Goal: Task Accomplishment & Management: Manage account settings

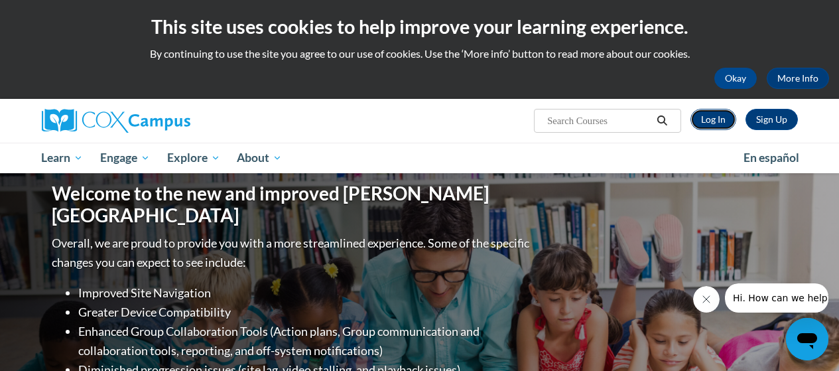
click at [715, 117] on link "Log In" at bounding box center [713, 119] width 46 height 21
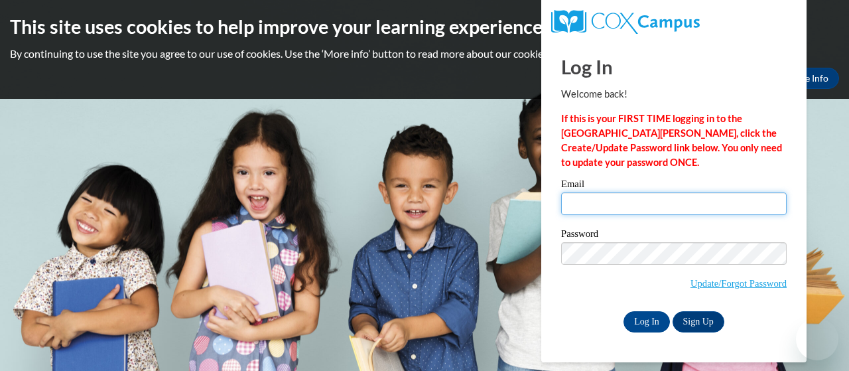
click at [574, 202] on input "Email" at bounding box center [673, 203] width 225 height 23
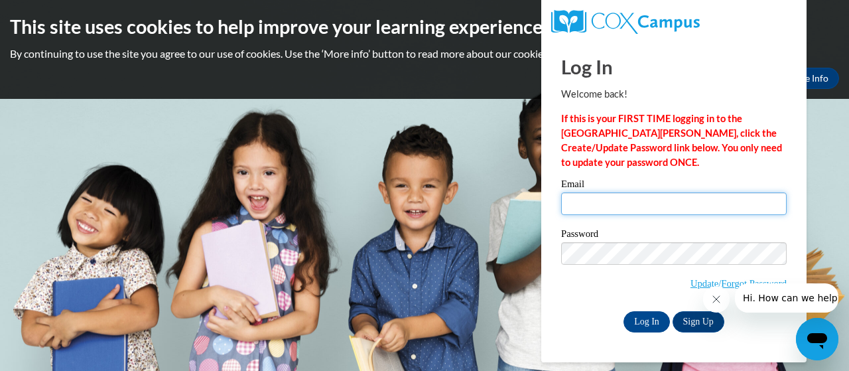
type input "[PERSON_NAME][EMAIL_ADDRESS][PERSON_NAME][DOMAIN_NAME]"
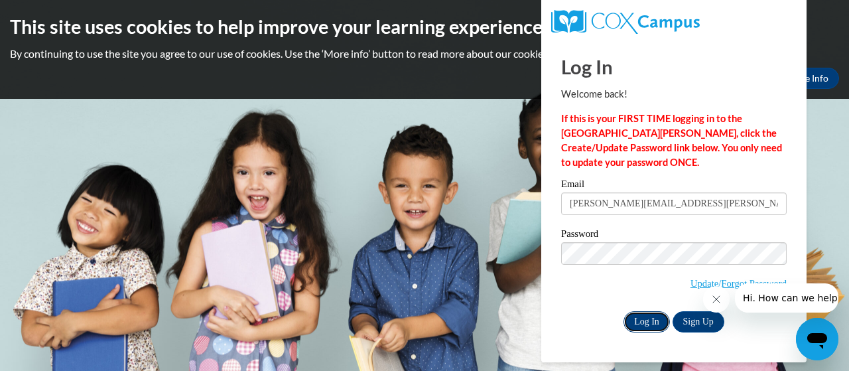
click at [648, 314] on input "Log In" at bounding box center [646, 321] width 46 height 21
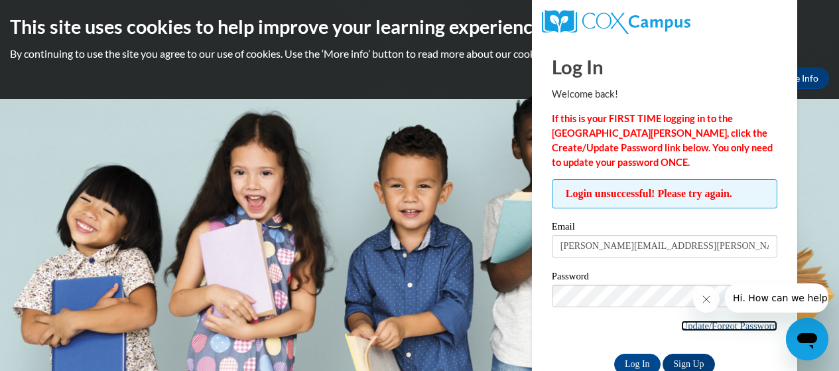
click at [689, 326] on link "Update/Forgot Password" at bounding box center [729, 325] width 96 height 11
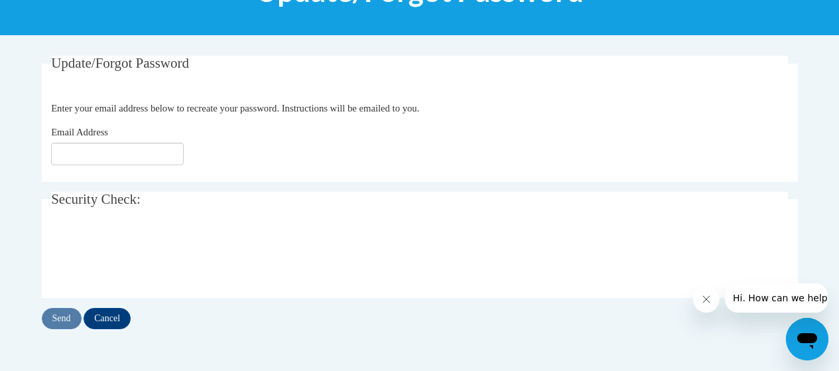
scroll to position [207, 0]
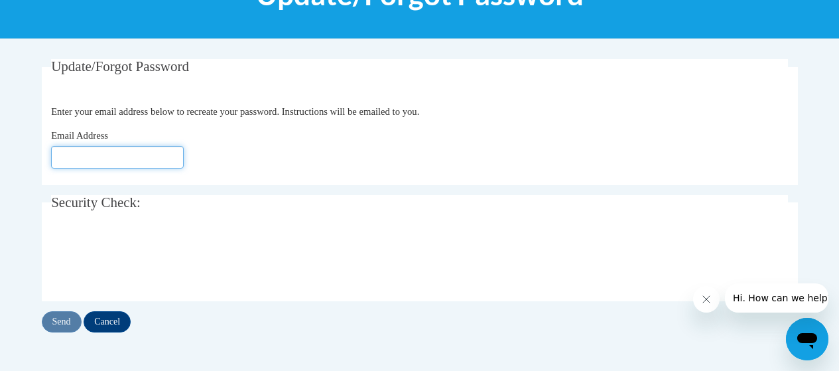
click at [156, 160] on input "Email Address" at bounding box center [117, 157] width 133 height 23
type input "[EMAIL_ADDRESS][DOMAIN_NAME]"
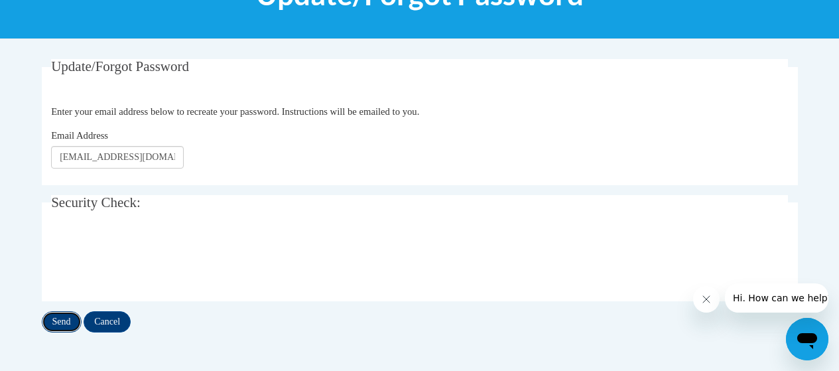
click at [61, 318] on input "Send" at bounding box center [62, 321] width 40 height 21
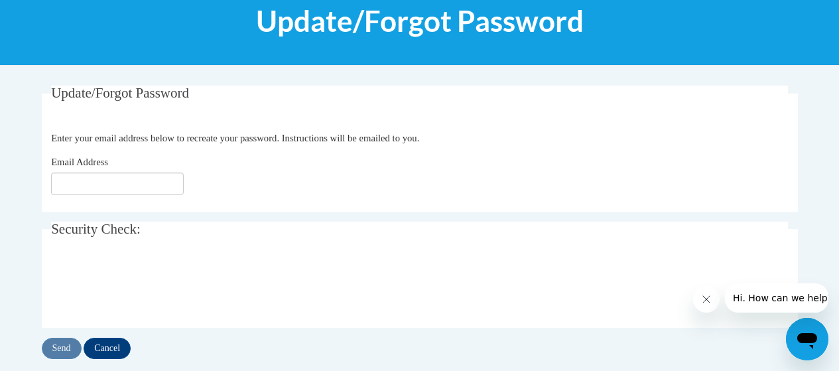
scroll to position [170, 0]
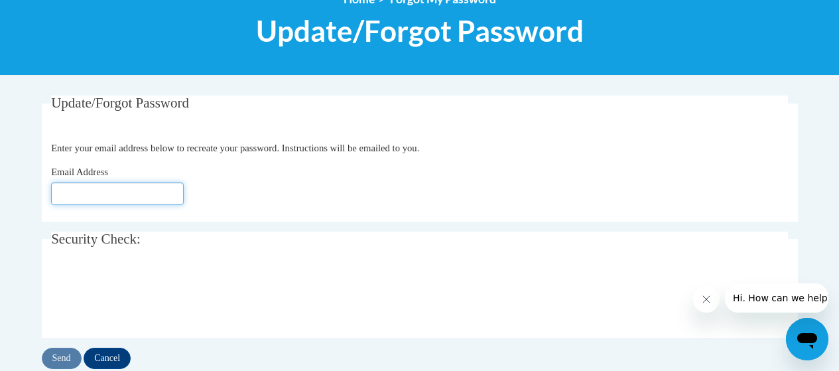
click at [117, 190] on input "Email Address" at bounding box center [117, 193] width 133 height 23
type input "[EMAIL_ADDRESS][DOMAIN_NAME]"
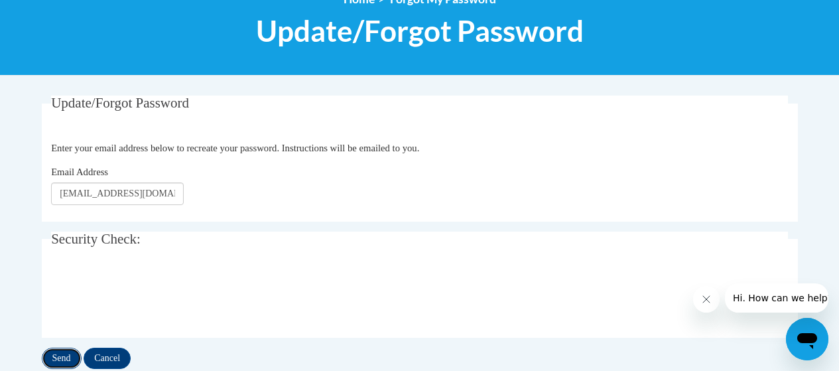
click at [64, 355] on input "Send" at bounding box center [62, 358] width 40 height 21
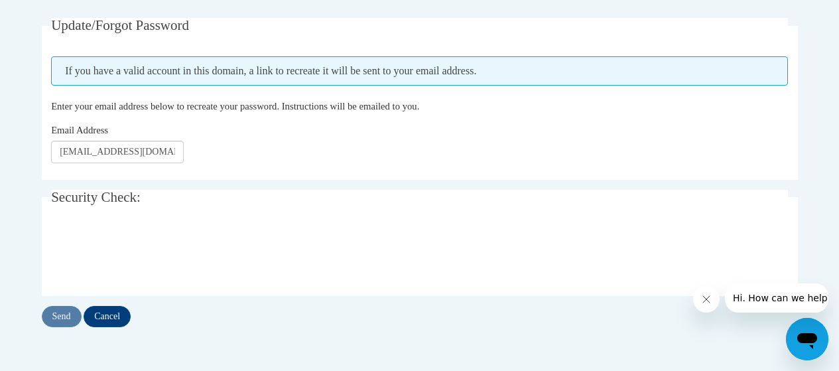
scroll to position [263, 0]
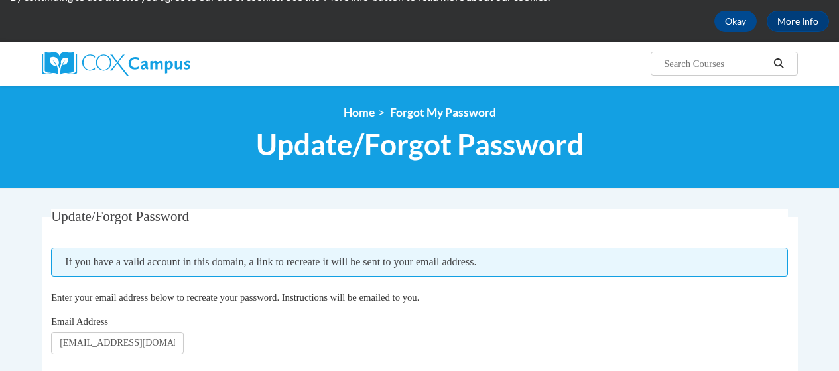
scroll to position [44, 0]
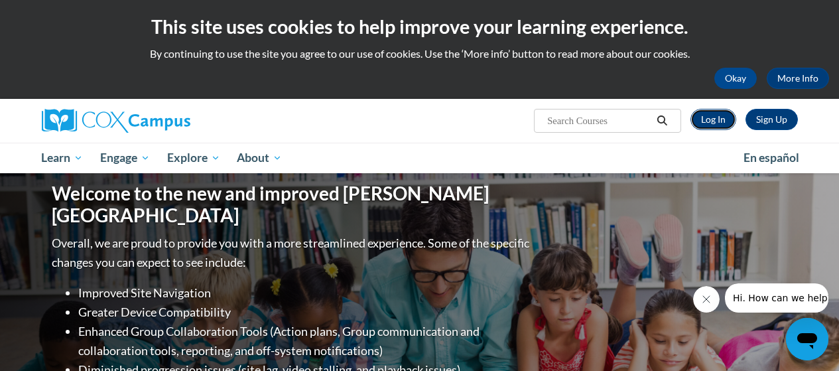
click at [718, 119] on link "Log In" at bounding box center [713, 119] width 46 height 21
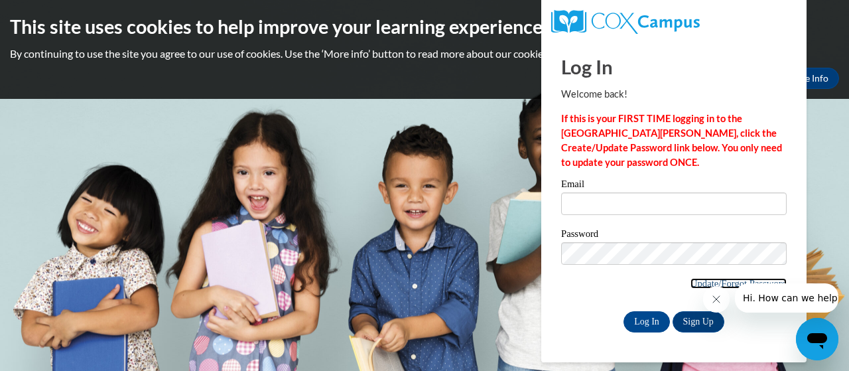
click at [694, 280] on link "Update/Forgot Password" at bounding box center [738, 283] width 96 height 11
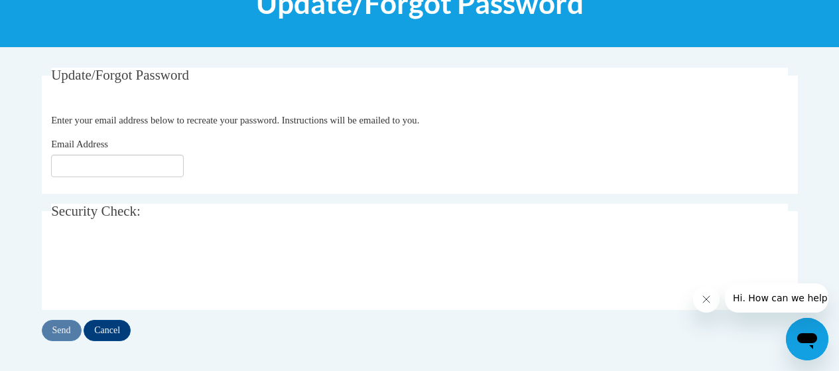
scroll to position [278, 0]
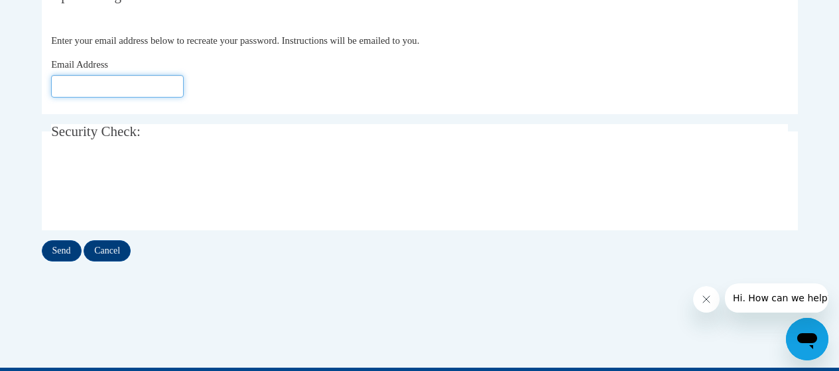
click at [79, 82] on input "Email Address" at bounding box center [117, 86] width 133 height 23
type input "ellen.zimmerman@beavercreek.k12.oh.us"
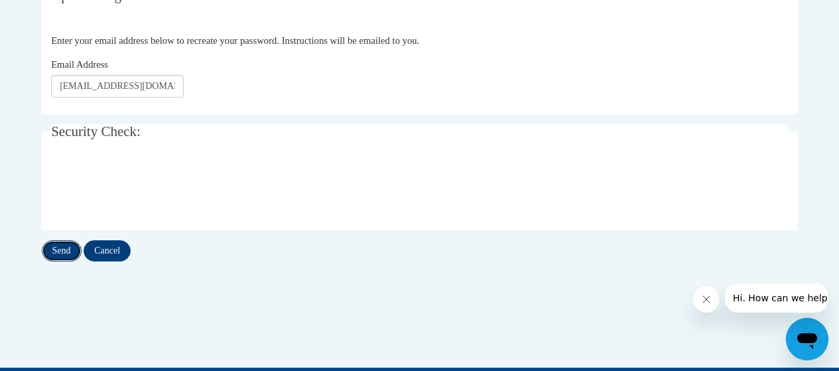
click at [56, 247] on input "Send" at bounding box center [62, 250] width 40 height 21
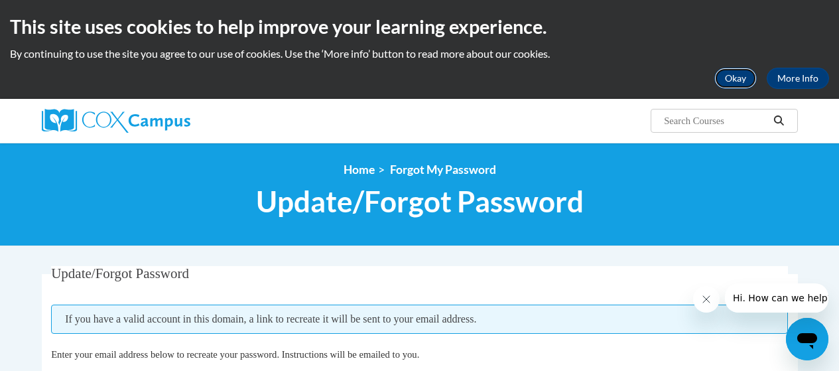
click at [741, 77] on button "Okay" at bounding box center [735, 78] width 42 height 21
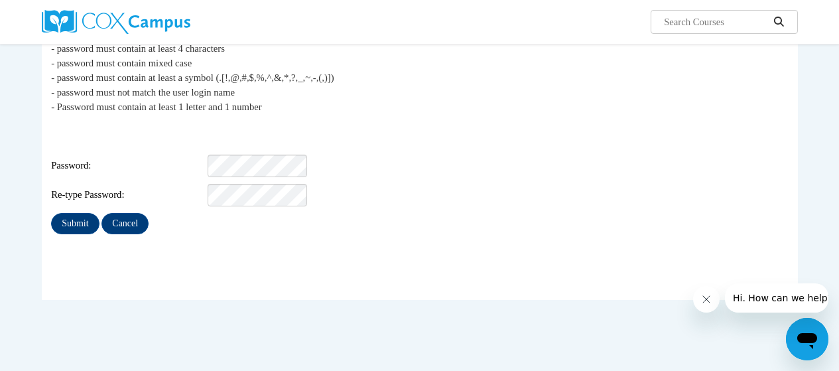
scroll to position [168, 0]
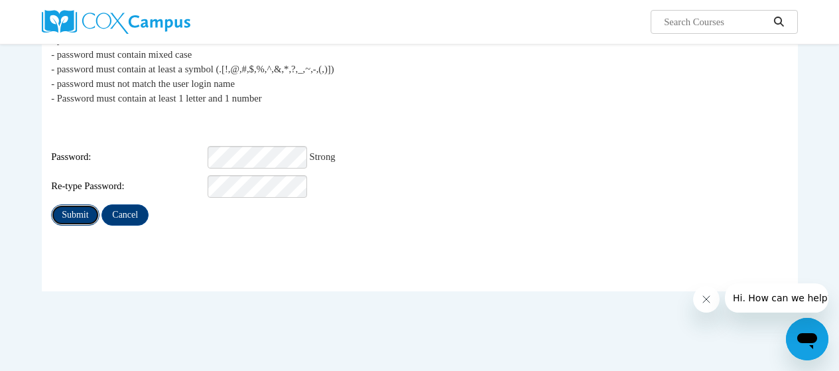
click at [77, 204] on input "Submit" at bounding box center [75, 214] width 48 height 21
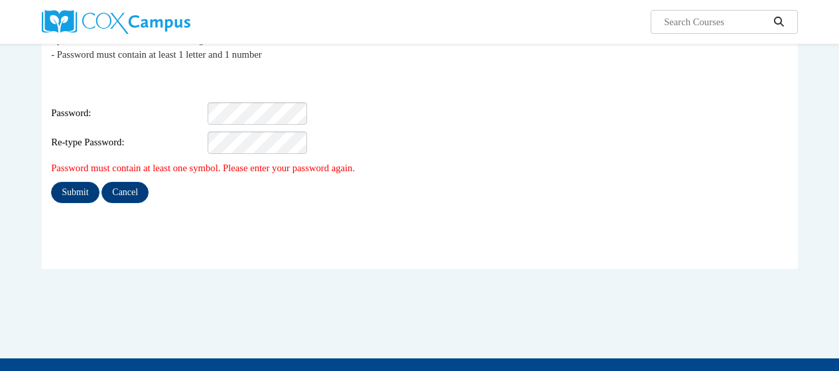
scroll to position [217, 0]
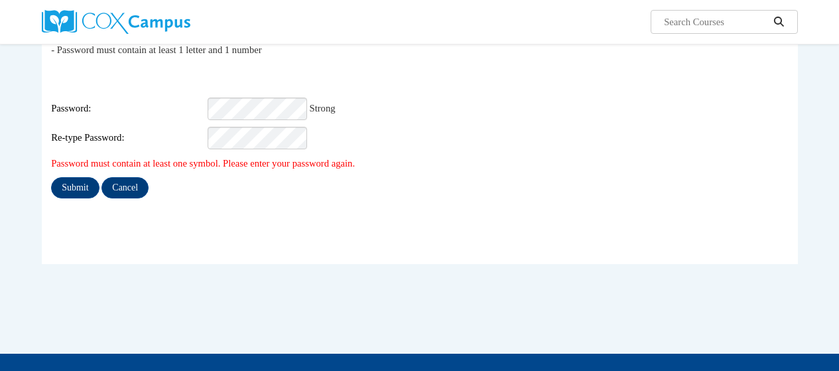
drag, startPoint x: 230, startPoint y: 192, endPoint x: 239, endPoint y: 178, distance: 16.4
click at [229, 192] on fieldset "My Password The new password must match the following requirements: - password …" at bounding box center [420, 107] width 756 height 314
click at [63, 178] on input "Submit" at bounding box center [75, 187] width 48 height 21
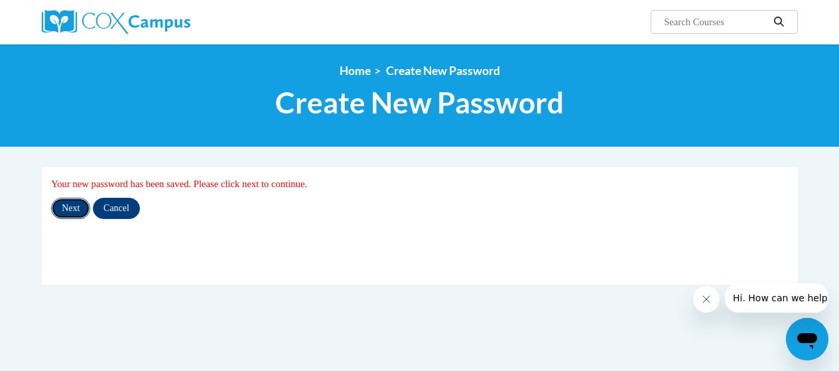
click at [66, 208] on input "Next" at bounding box center [70, 208] width 39 height 21
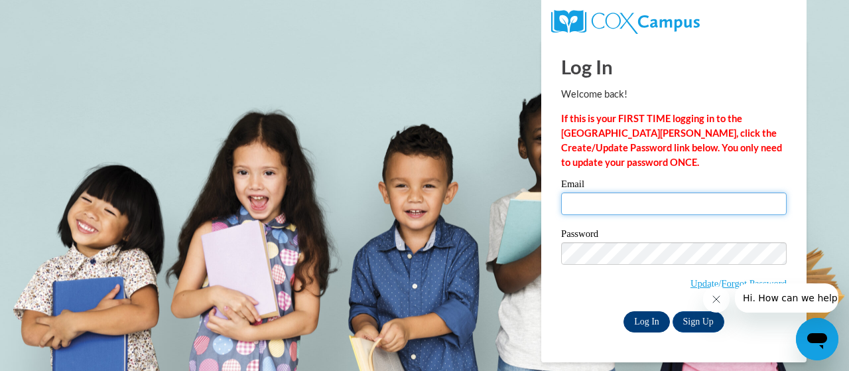
type input "ellen.zimmerman@beavercreek.k12.oh.us"
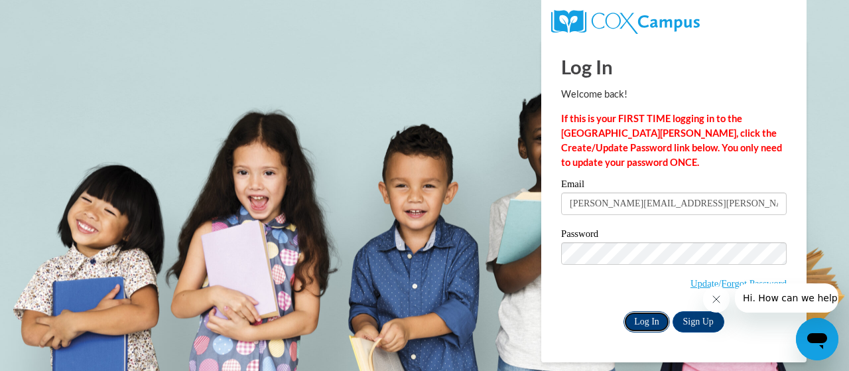
click at [649, 320] on input "Log In" at bounding box center [646, 321] width 46 height 21
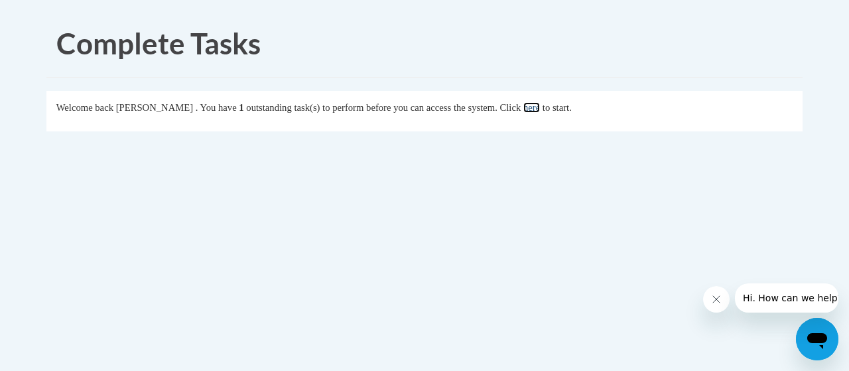
click at [540, 109] on link "here" at bounding box center [531, 107] width 17 height 11
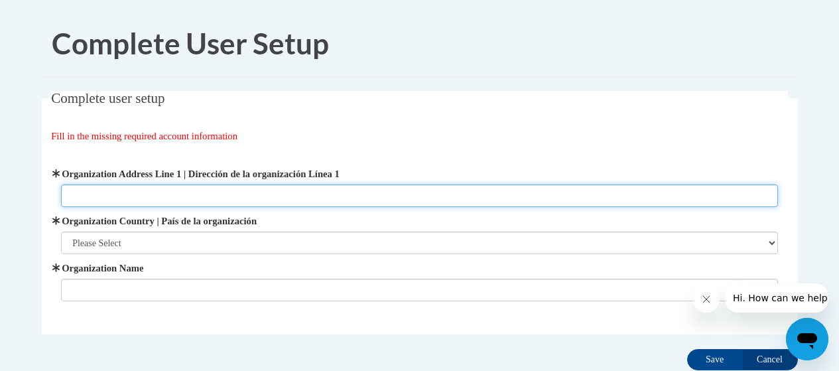
click at [112, 200] on input "Organization Address Line 1 | Dirección de la organización Línea 1" at bounding box center [419, 195] width 717 height 23
type input "3040Kemp Road"
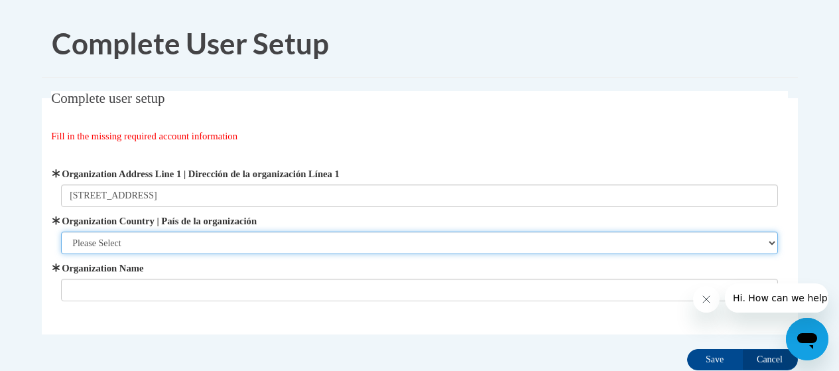
click at [104, 237] on select "Please Select United States | Estados Unidos Outside of the United States | Fue…" at bounding box center [419, 242] width 717 height 23
select select "ad49bcad-a171-4b2e-b99c-48b446064914"
click at [61, 231] on select "Please Select United States | Estados Unidos Outside of the United States | Fue…" at bounding box center [419, 242] width 717 height 23
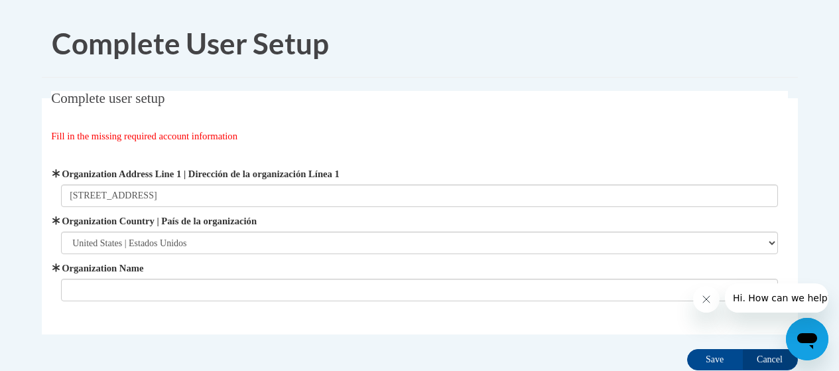
click at [194, 268] on label "Organization Name" at bounding box center [419, 268] width 717 height 15
click at [194, 279] on input "Organization Name" at bounding box center [419, 290] width 717 height 23
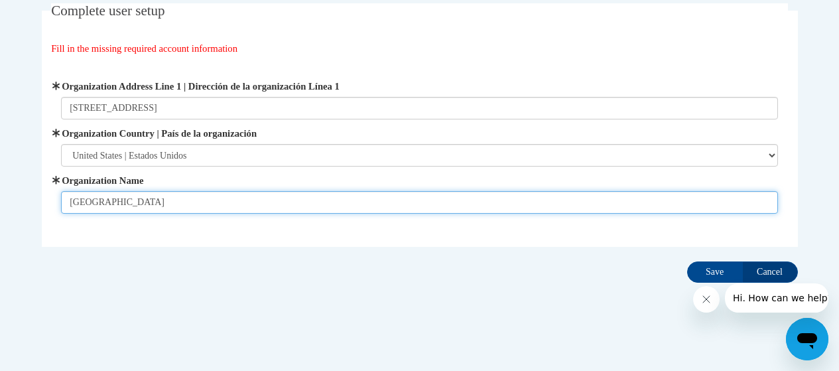
scroll to position [94, 0]
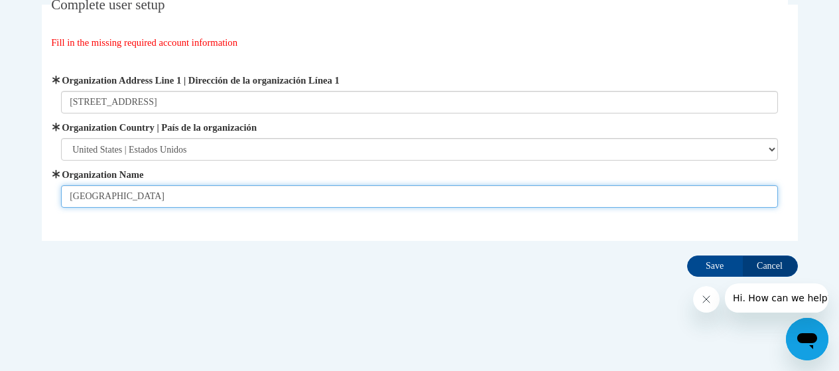
type input "[GEOGRAPHIC_DATA]"
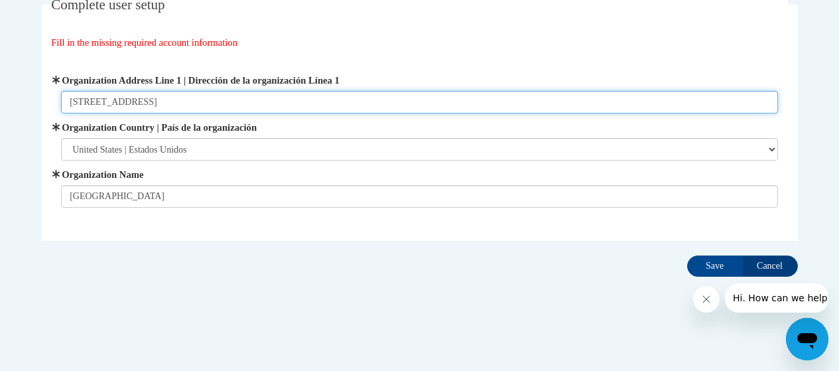
click at [89, 104] on input "3040Kemp Road" at bounding box center [419, 102] width 717 height 23
click at [210, 99] on input "3040 Kemp Road" at bounding box center [419, 102] width 717 height 23
type input "[STREET_ADDRESS][US_STATE]"
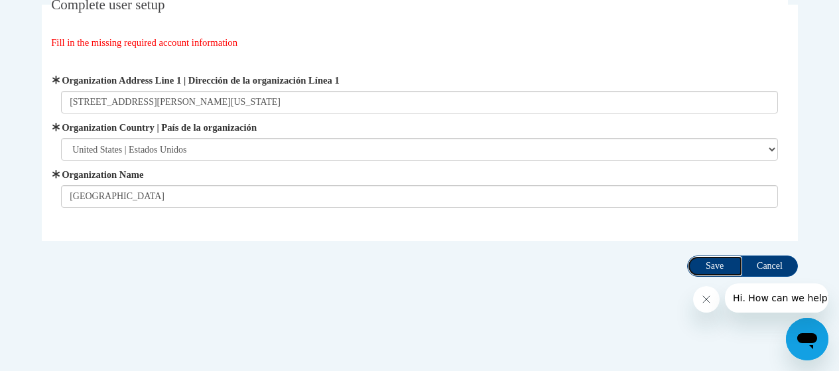
click at [708, 266] on input "Save" at bounding box center [715, 265] width 56 height 21
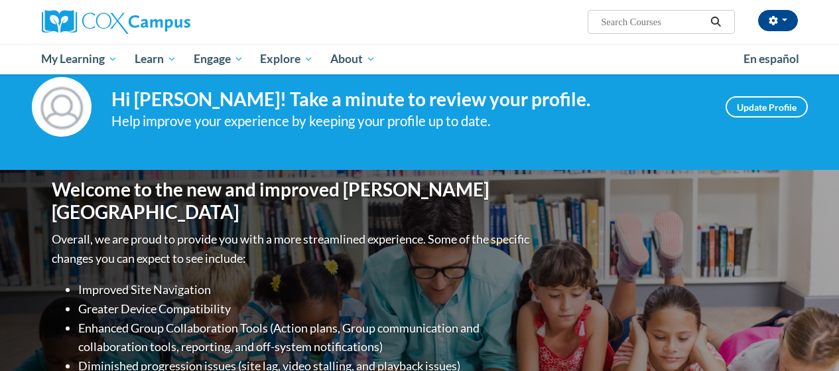
scroll to position [17, 0]
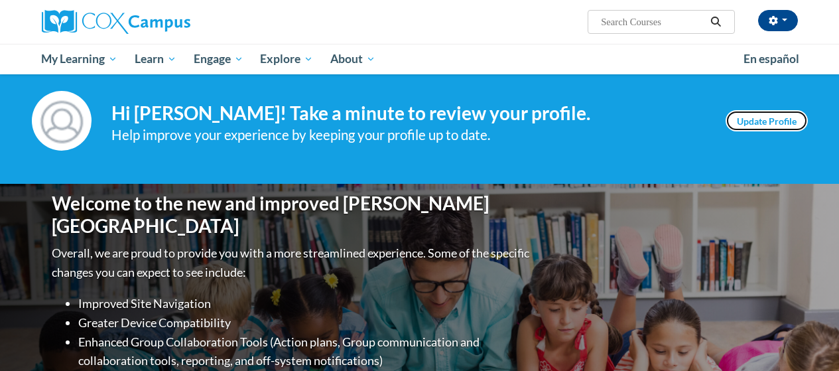
click at [758, 120] on link "Update Profile" at bounding box center [767, 120] width 82 height 21
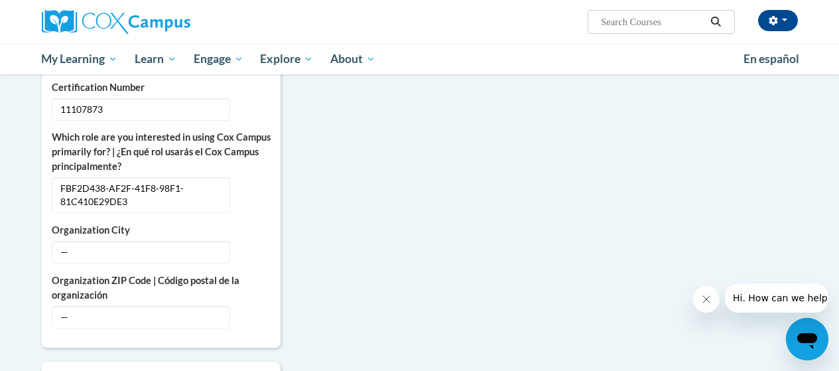
scroll to position [627, 0]
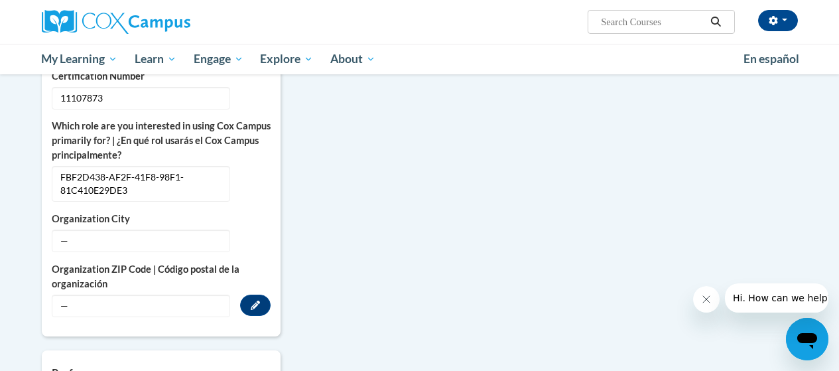
click at [74, 294] on span "—" at bounding box center [141, 305] width 178 height 23
click at [255, 300] on icon "Custom profile fields" at bounding box center [255, 304] width 9 height 9
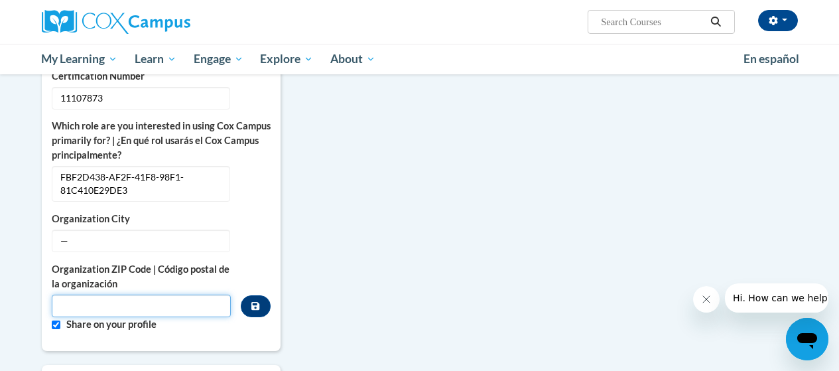
click at [86, 294] on input "Metadata input" at bounding box center [142, 305] width 180 height 23
type input "45431"
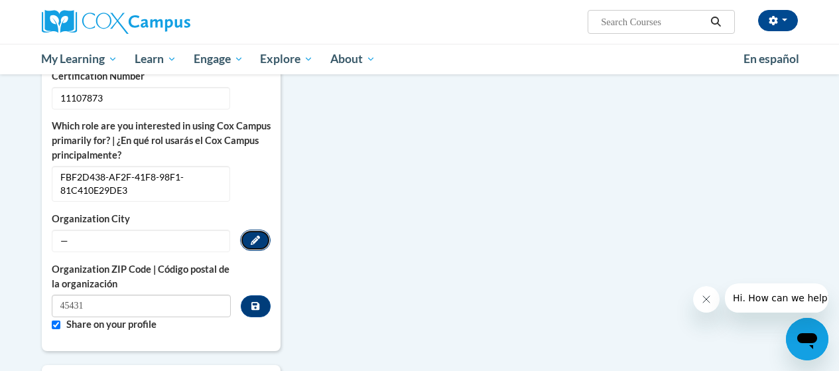
click at [253, 235] on icon "Custom profile fields" at bounding box center [255, 239] width 9 height 9
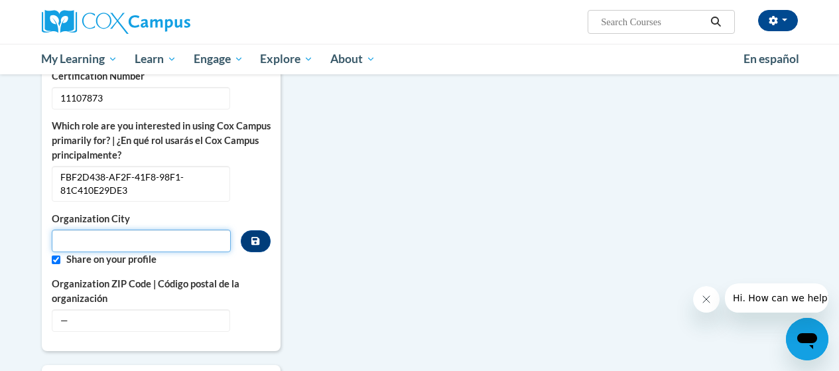
click at [100, 229] on input "Metadata input" at bounding box center [142, 240] width 180 height 23
type input "[GEOGRAPHIC_DATA]"
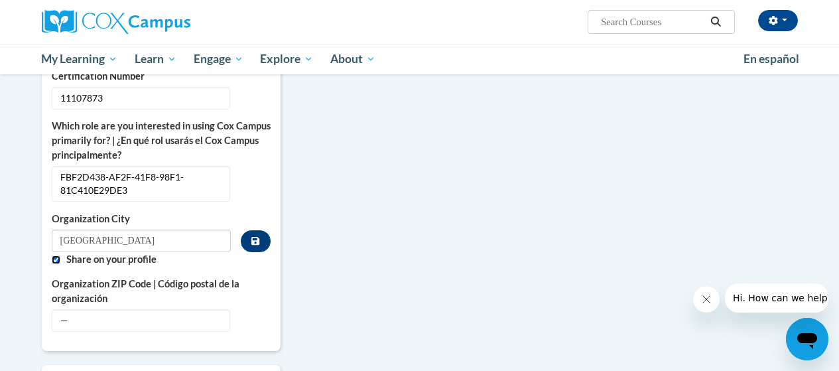
click at [56, 255] on input "Custom profile fields" at bounding box center [56, 259] width 9 height 9
checkbox input "false"
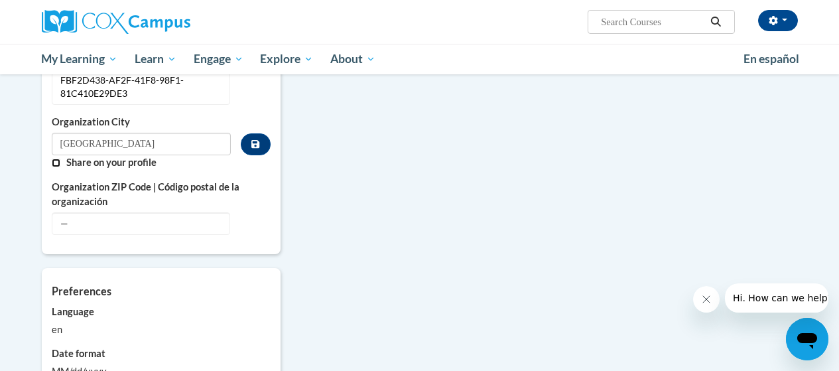
scroll to position [726, 0]
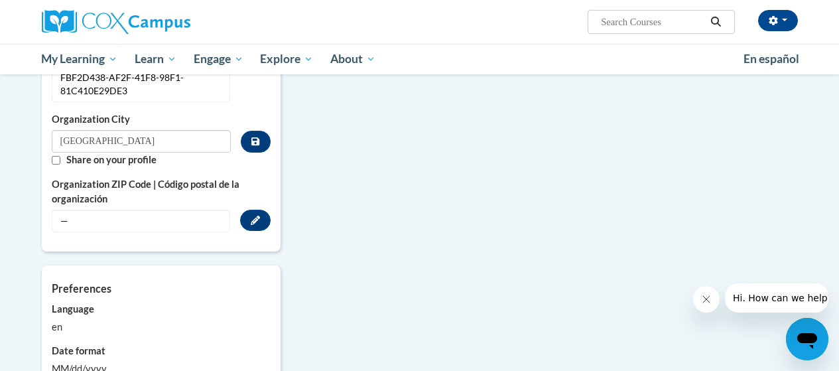
click at [81, 210] on span "—" at bounding box center [141, 221] width 178 height 23
click at [252, 216] on icon "Custom profile fields" at bounding box center [255, 220] width 9 height 9
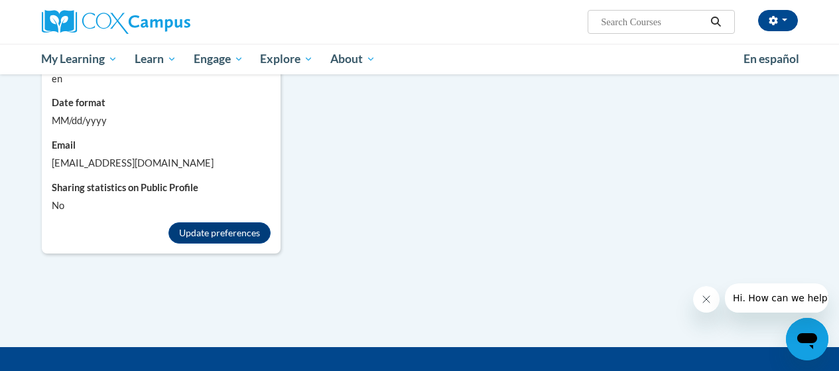
scroll to position [992, 0]
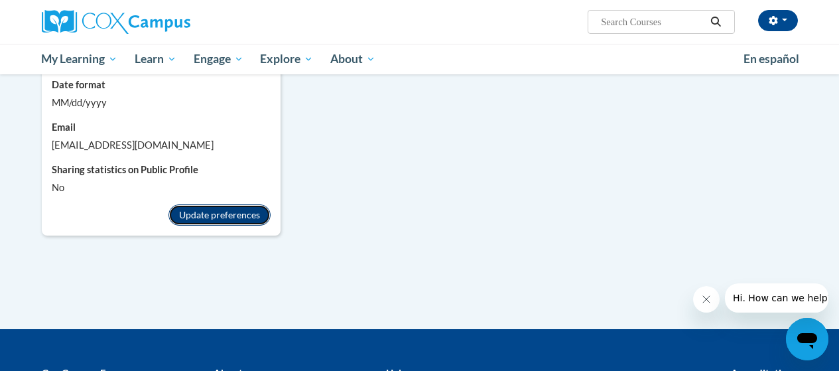
click at [208, 204] on button "Update preferences" at bounding box center [219, 214] width 102 height 21
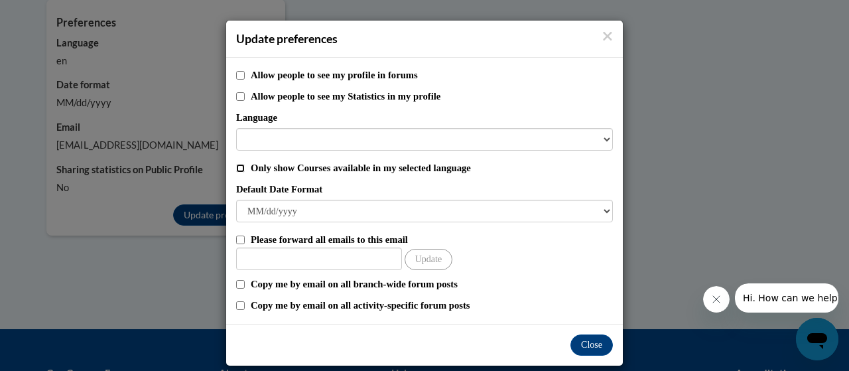
click at [237, 170] on input "Only show Courses available in my selected language" at bounding box center [240, 168] width 9 height 9
checkbox input "true"
click at [236, 241] on input "Please forward all emails to this email" at bounding box center [240, 239] width 9 height 9
checkbox input "true"
click at [582, 341] on button "Close" at bounding box center [591, 344] width 42 height 21
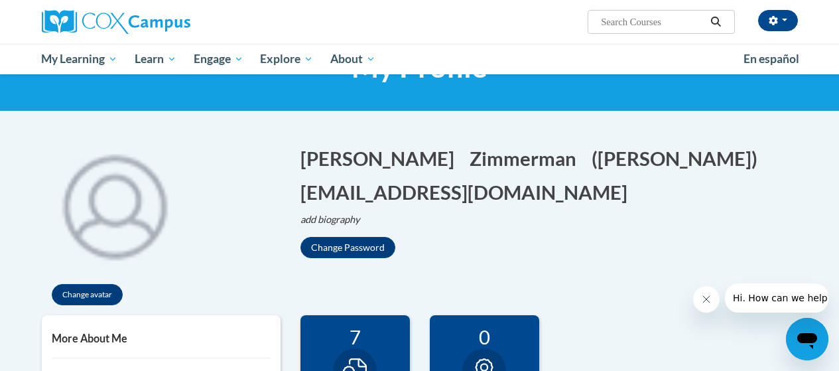
scroll to position [0, 0]
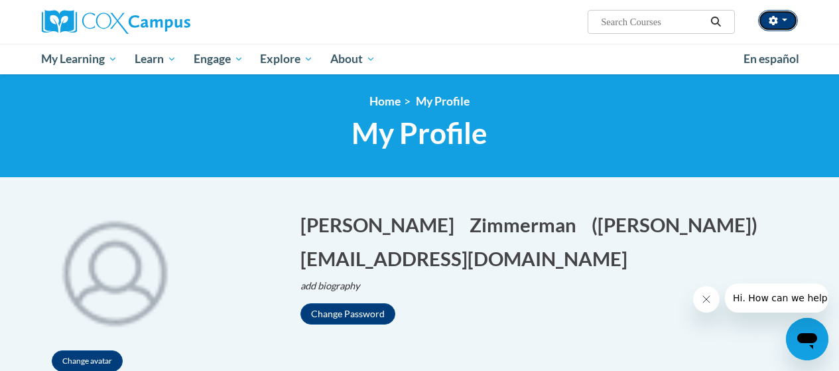
click at [787, 21] on button "button" at bounding box center [778, 20] width 40 height 21
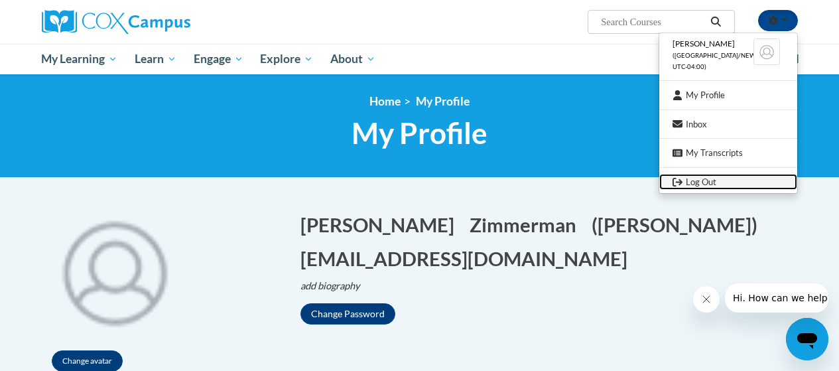
click at [688, 183] on link "Log Out" at bounding box center [728, 182] width 138 height 17
